Goal: Find specific page/section: Find specific page/section

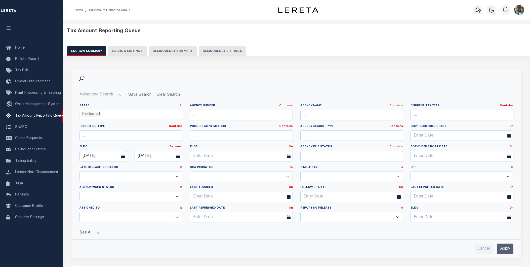
select select
click at [505, 248] on input "Apply" at bounding box center [505, 248] width 16 height 10
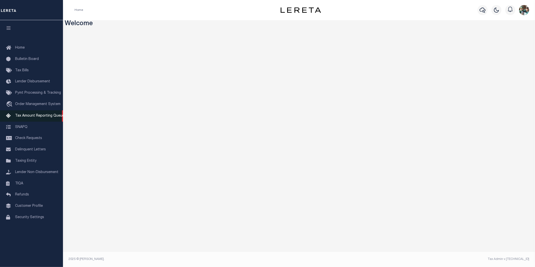
click at [31, 118] on span "Tax Amount Reporting Queue" at bounding box center [39, 116] width 49 height 4
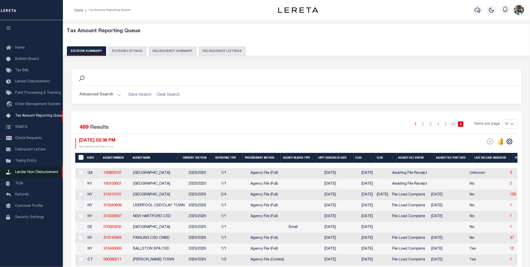
click at [31, 173] on span "Lender Non-Disbursement" at bounding box center [36, 172] width 43 height 4
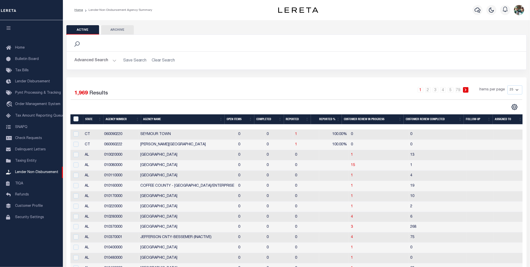
click at [235, 121] on th "Open Items" at bounding box center [240, 119] width 30 height 10
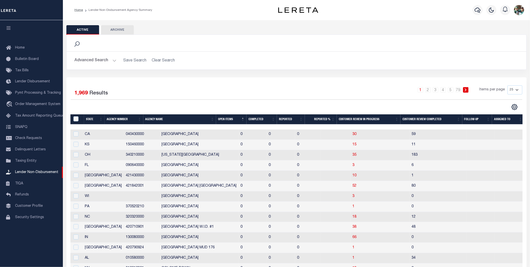
click at [235, 120] on th "Open Items" at bounding box center [231, 119] width 30 height 10
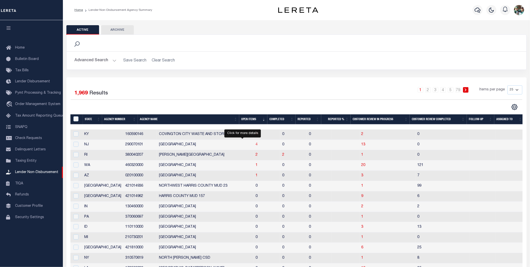
click at [256, 146] on span "4" at bounding box center [257, 145] width 2 height 4
